Goal: Task Accomplishment & Management: Use online tool/utility

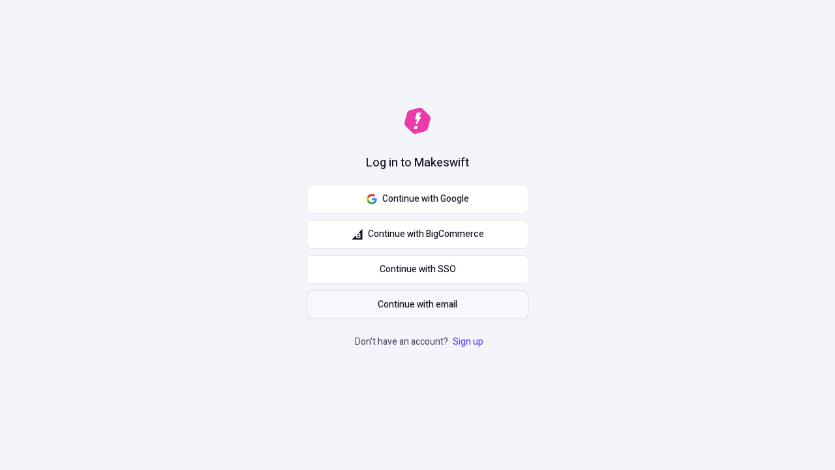
click at [418, 305] on span "Continue with email" at bounding box center [418, 305] width 80 height 14
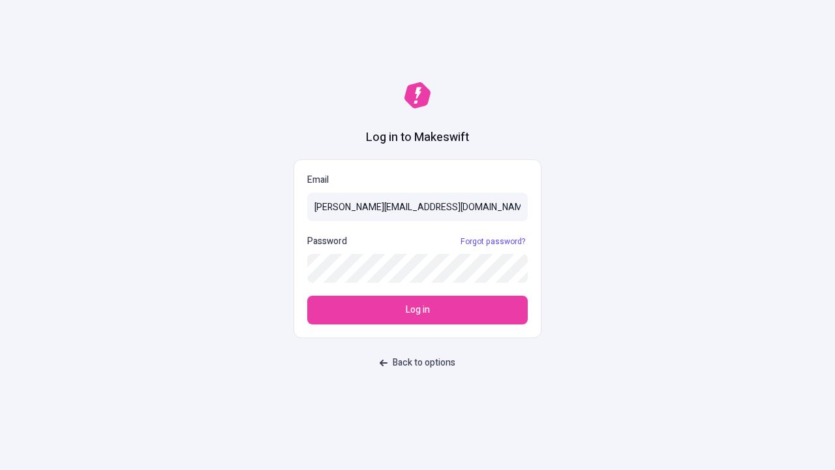
type input "sasha+test-ui@makeswift.com"
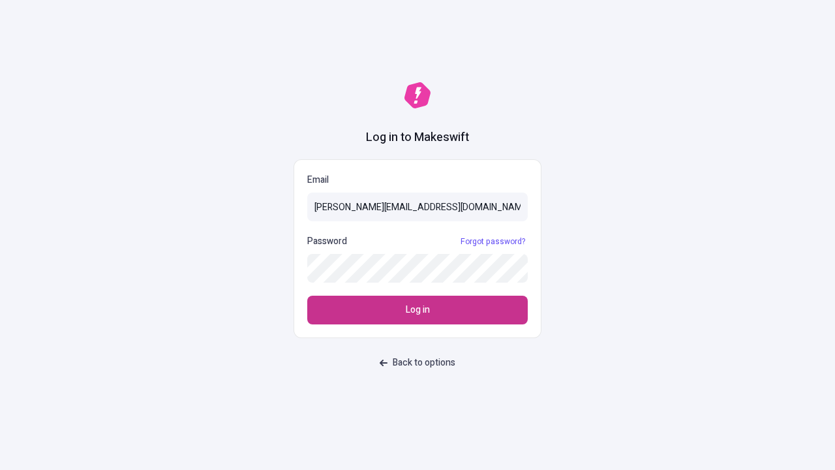
click at [418, 310] on span "Log in" at bounding box center [418, 310] width 24 height 14
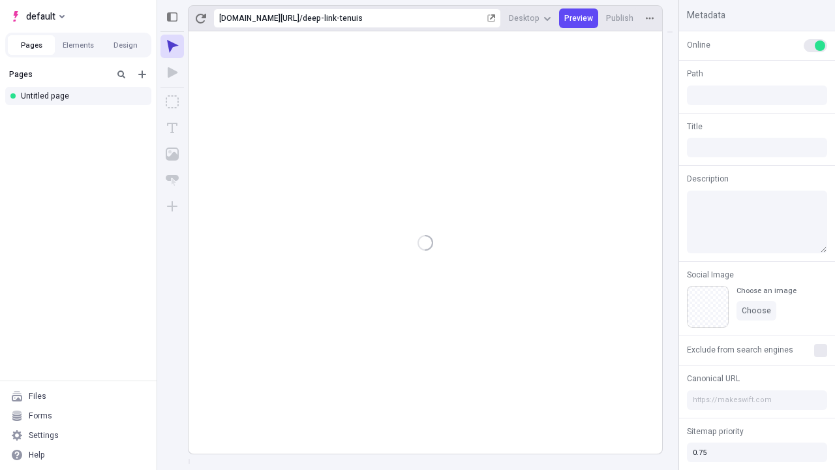
type input "/deep-link-tenuis"
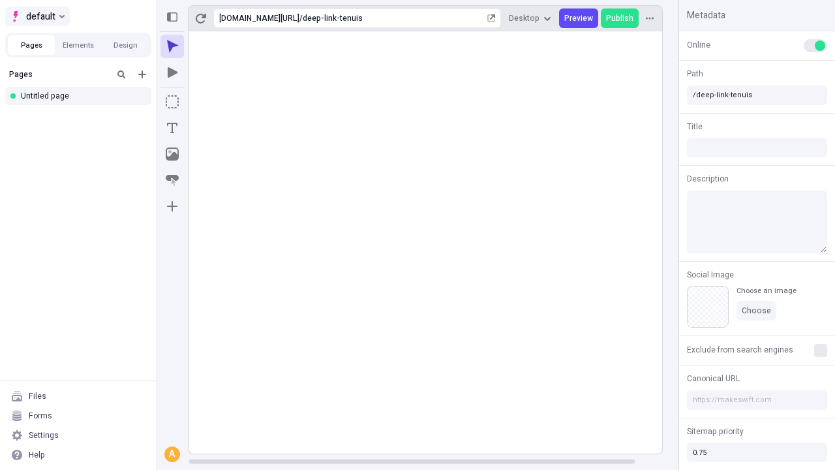
click at [37, 16] on span "default" at bounding box center [40, 16] width 29 height 16
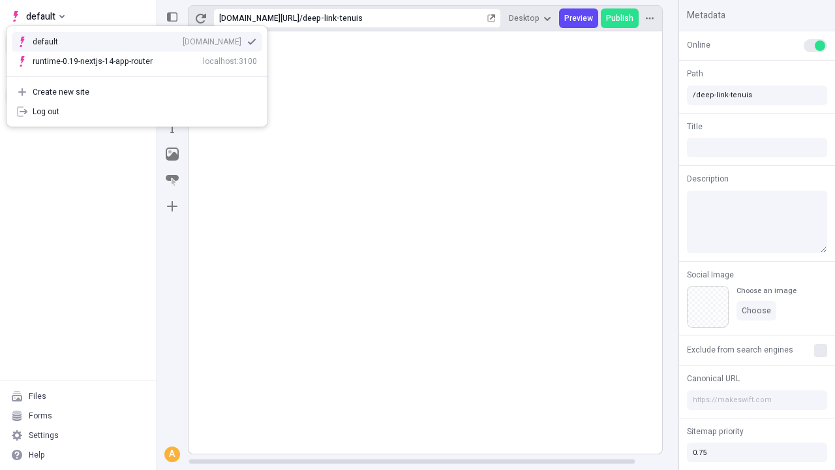
click at [183, 39] on div "[DOMAIN_NAME]" at bounding box center [212, 42] width 59 height 10
click at [125, 45] on button "Design" at bounding box center [125, 45] width 47 height 20
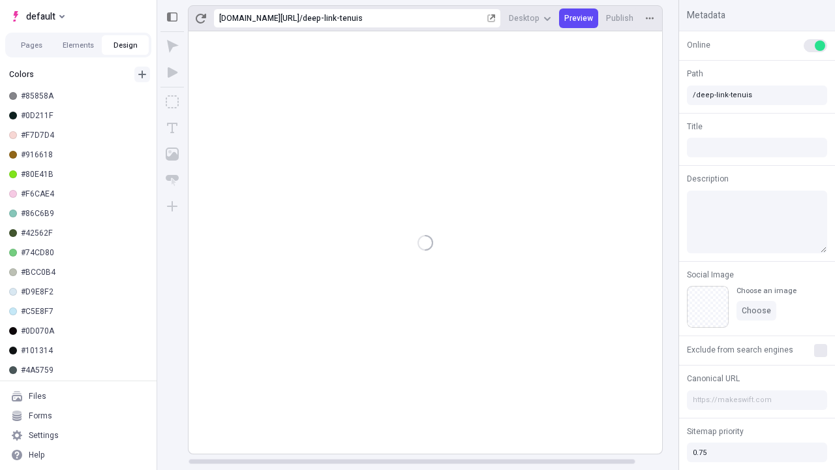
click at [142, 70] on icon "button" at bounding box center [142, 74] width 8 height 8
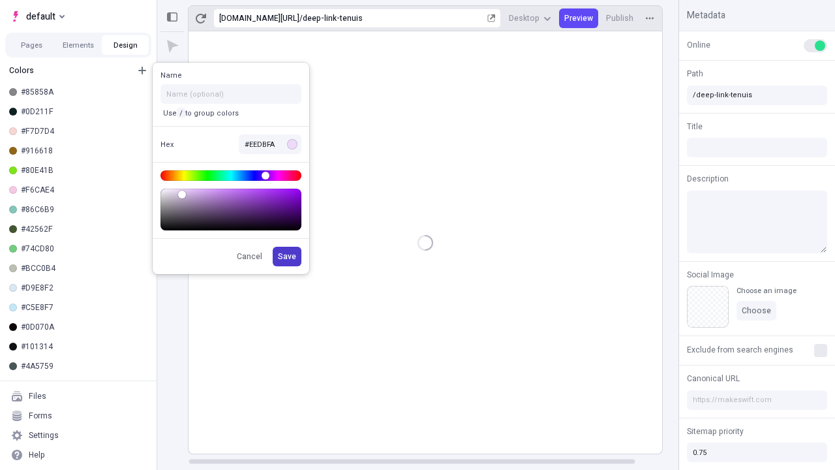
click at [288, 256] on span "Save" at bounding box center [287, 256] width 18 height 10
